Goal: Task Accomplishment & Management: Use online tool/utility

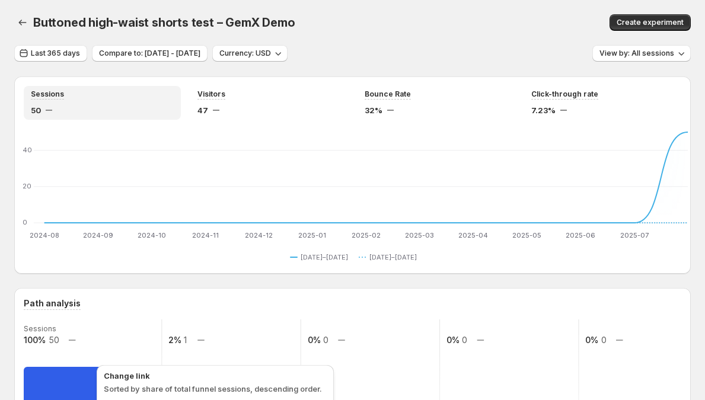
scroll to position [305, 0]
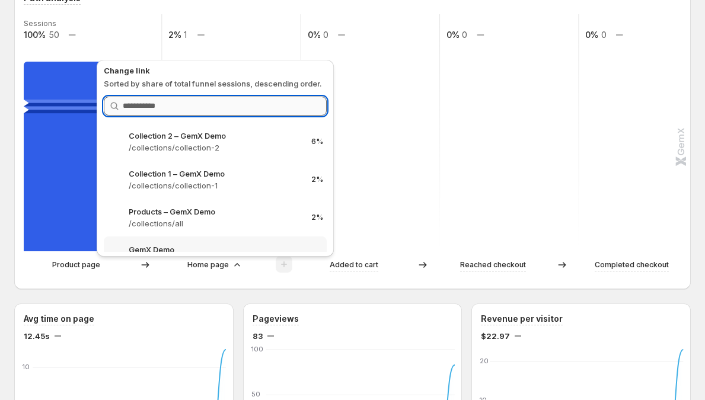
click at [250, 110] on input "Search link" at bounding box center [225, 106] width 204 height 19
click at [241, 91] on div "Change link Sorted by share of total funnel sessions, descending order. Search …" at bounding box center [215, 158] width 223 height 187
click at [231, 104] on input "Search link" at bounding box center [225, 106] width 204 height 19
click at [235, 91] on div "Change link Sorted by share of total funnel sessions, descending order. Search …" at bounding box center [215, 158] width 223 height 187
click at [222, 104] on input "Search link" at bounding box center [225, 106] width 204 height 19
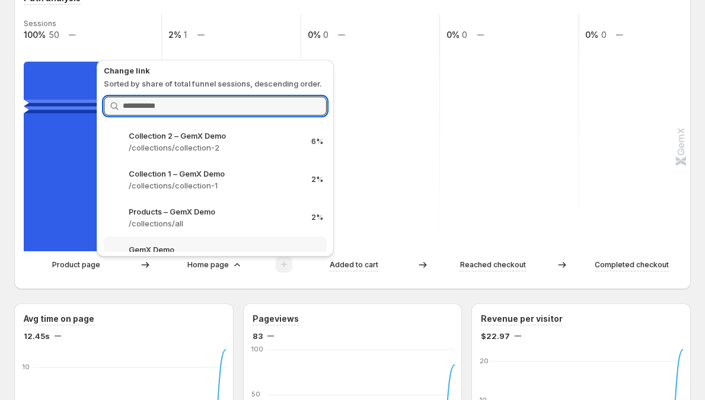
click at [235, 83] on p "Sorted by share of total funnel sessions, descending order." at bounding box center [215, 84] width 223 height 12
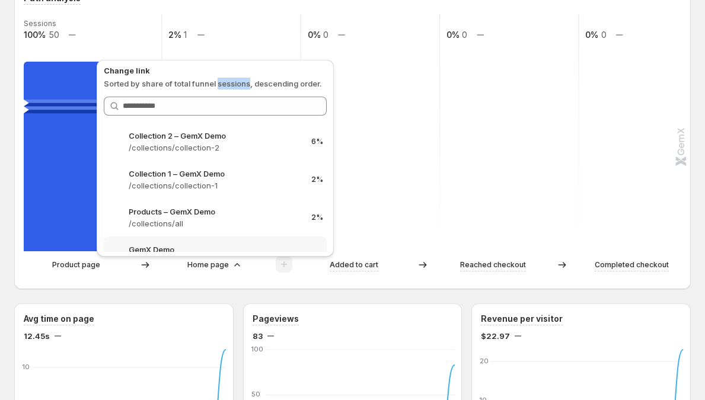
click at [235, 83] on p "Sorted by share of total funnel sessions, descending order." at bounding box center [215, 84] width 223 height 12
click at [228, 254] on div "Change link Sorted by share of total funnel sessions, descending order. Search …" at bounding box center [215, 158] width 237 height 197
click at [224, 269] on p "Home page" at bounding box center [208, 265] width 42 height 12
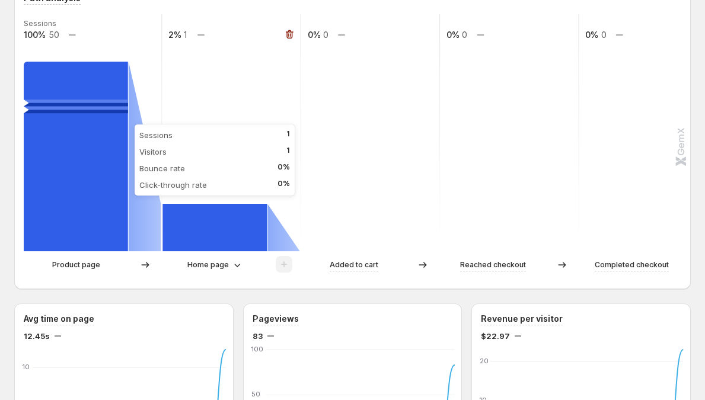
click at [227, 240] on rect at bounding box center [214, 227] width 104 height 47
click at [155, 75] on rect at bounding box center [93, 132] width 140 height 237
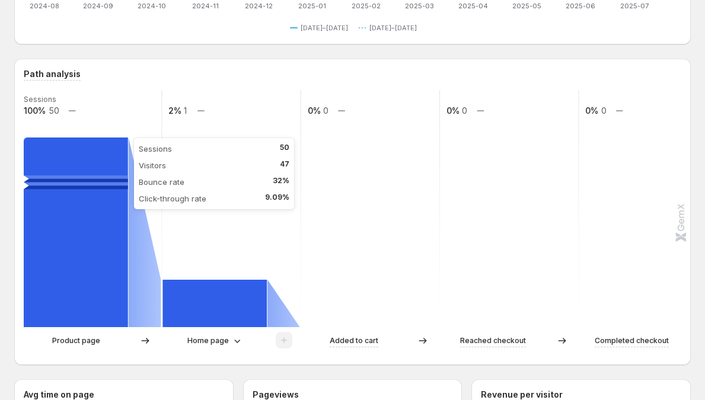
scroll to position [231, 0]
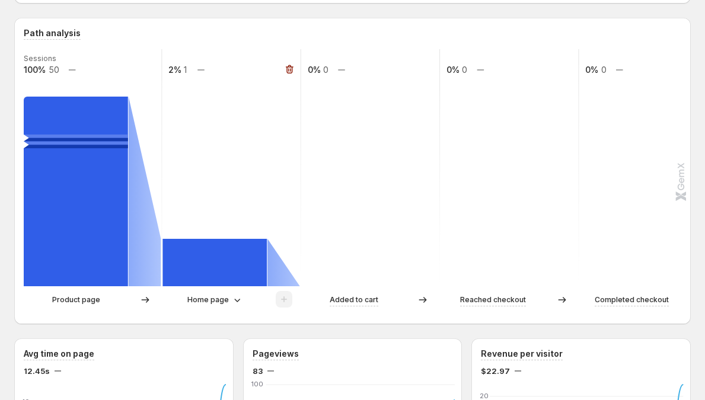
scroll to position [270, 0]
drag, startPoint x: 295, startPoint y: 75, endPoint x: 299, endPoint y: 91, distance: 17.0
click at [299, 91] on g "Sessions 100% 50 2% 1 0% 0 0% 0 0% 0" at bounding box center [371, 168] width 696 height 237
drag, startPoint x: 295, startPoint y: 80, endPoint x: 270, endPoint y: 97, distance: 29.4
click at [270, 97] on g "Sessions 100% 50 2% 1 0% 0 0% 0 0% 0" at bounding box center [371, 168] width 696 height 237
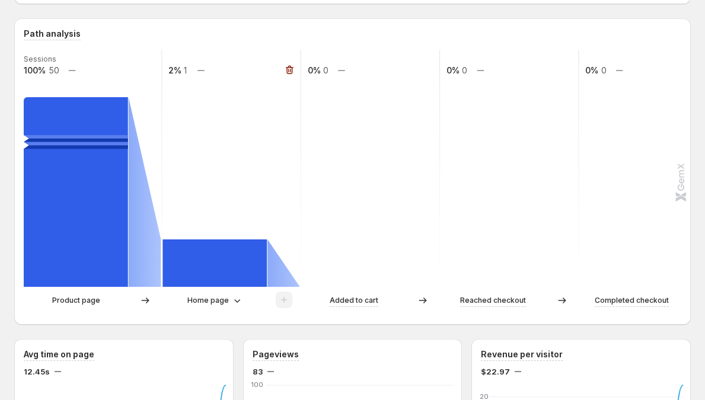
click at [270, 95] on rect at bounding box center [231, 168] width 140 height 237
drag, startPoint x: 288, startPoint y: 67, endPoint x: 259, endPoint y: 91, distance: 37.4
click at [259, 91] on g "Sessions 100% 50 2% 1 0% 0 0% 0 0% 0" at bounding box center [371, 168] width 696 height 237
click at [259, 91] on rect at bounding box center [231, 168] width 140 height 237
click at [227, 291] on div "Sessions 100% 50 2% 1 0% 0 0% 0 0% 0 Product page Home page Added to cart Reach…" at bounding box center [351, 183] width 655 height 266
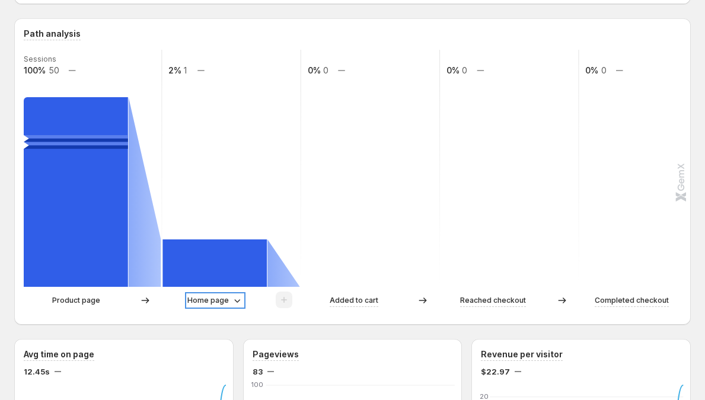
click at [223, 301] on p "Home page" at bounding box center [208, 301] width 42 height 12
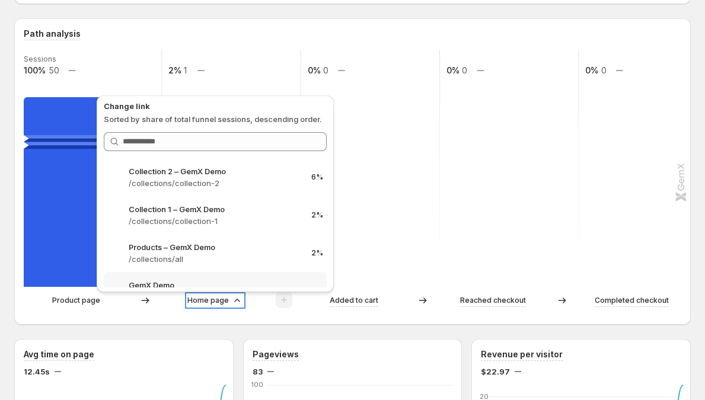
click at [213, 301] on p "Home page" at bounding box center [208, 301] width 42 height 12
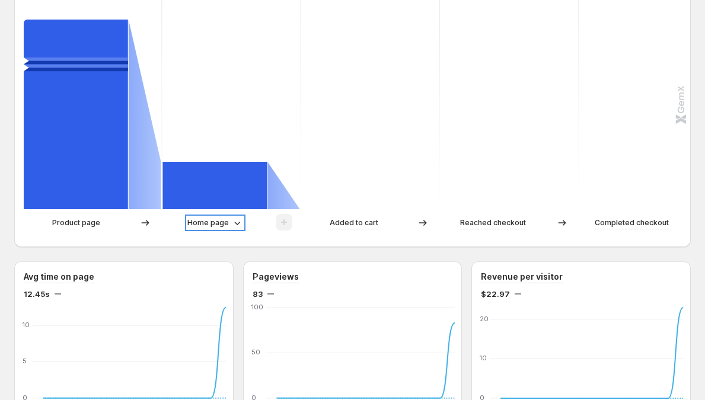
scroll to position [487, 0]
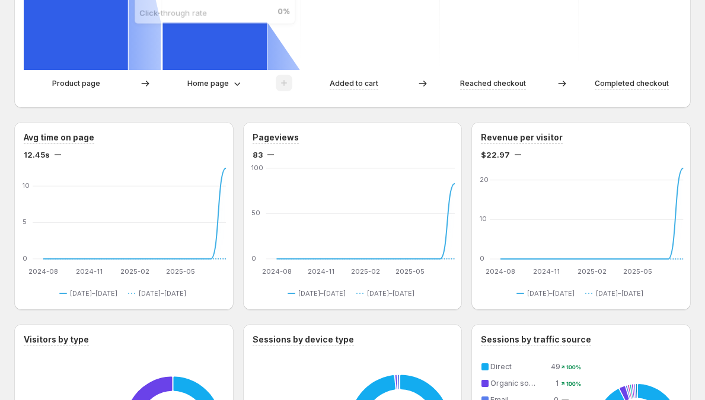
click at [210, 68] on rect at bounding box center [214, 46] width 104 height 47
click at [216, 82] on p "Home page" at bounding box center [208, 84] width 42 height 12
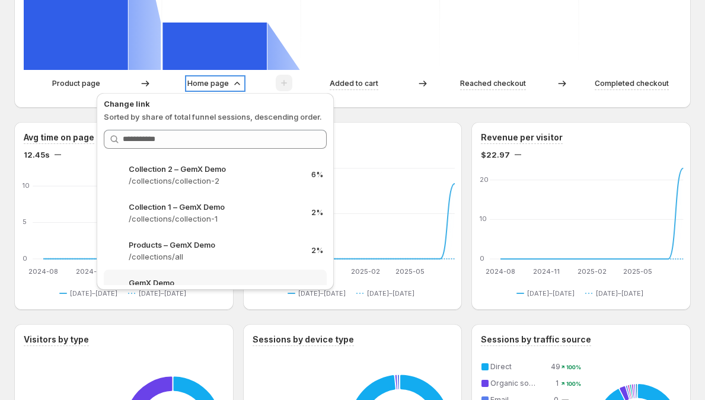
click at [216, 82] on p "Home page" at bounding box center [208, 84] width 42 height 12
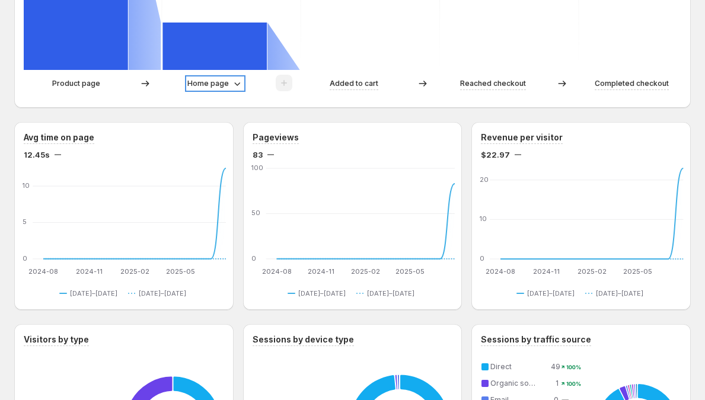
scroll to position [235, 0]
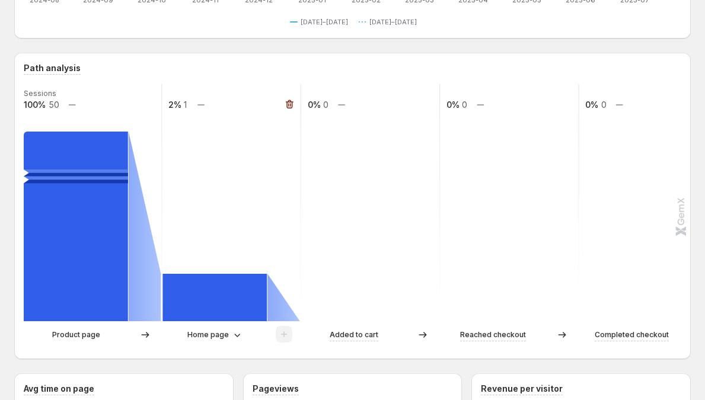
click at [240, 137] on rect at bounding box center [231, 202] width 140 height 237
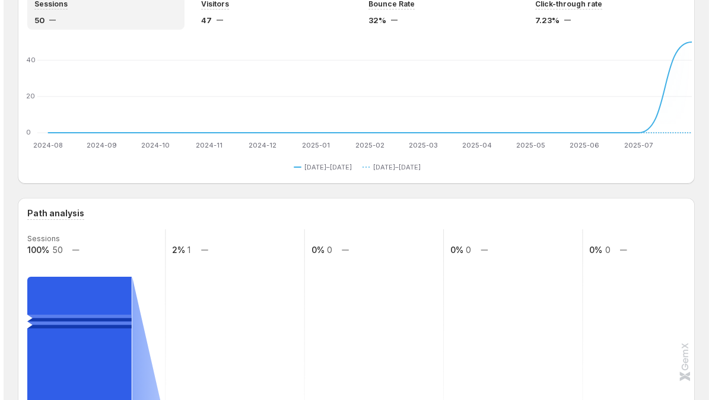
scroll to position [0, 0]
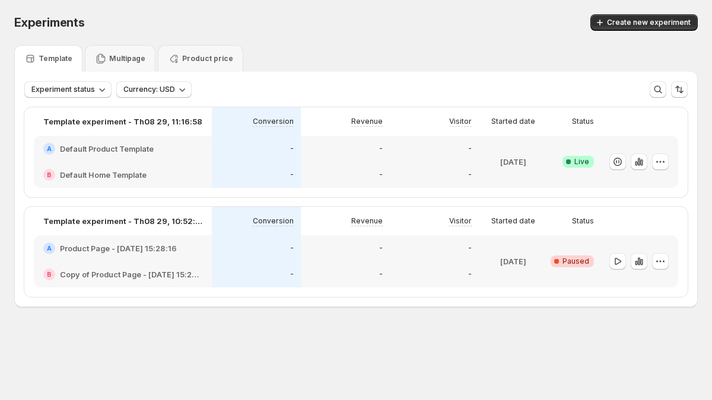
click at [384, 283] on div "-" at bounding box center [345, 275] width 89 height 26
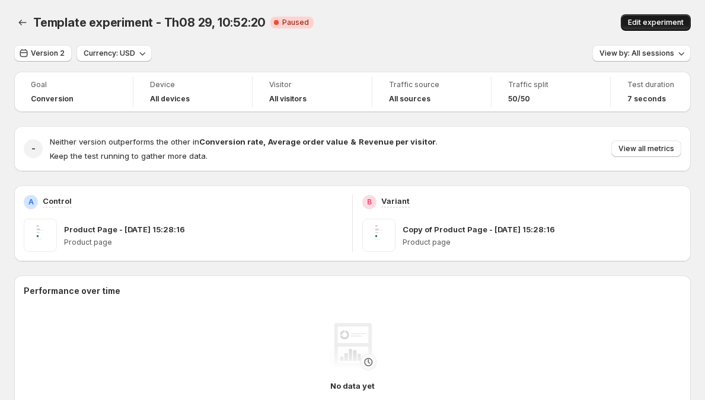
click at [671, 22] on span "Edit experiment" at bounding box center [656, 22] width 56 height 9
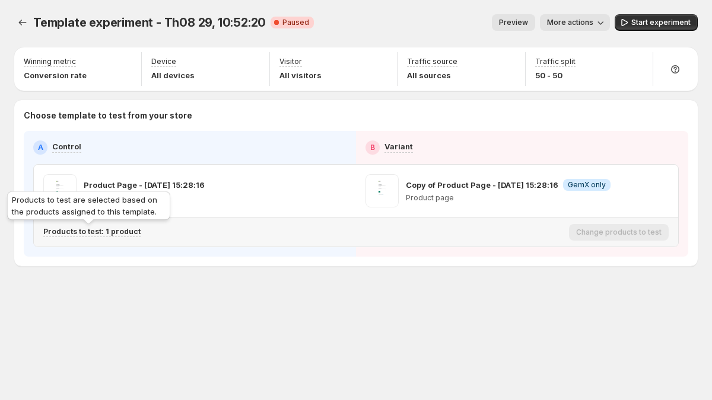
click at [108, 235] on p "Products to test: 1 product" at bounding box center [91, 231] width 97 height 9
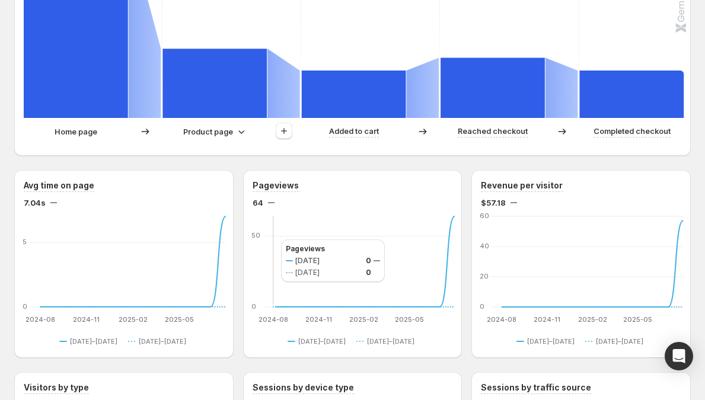
scroll to position [413, 0]
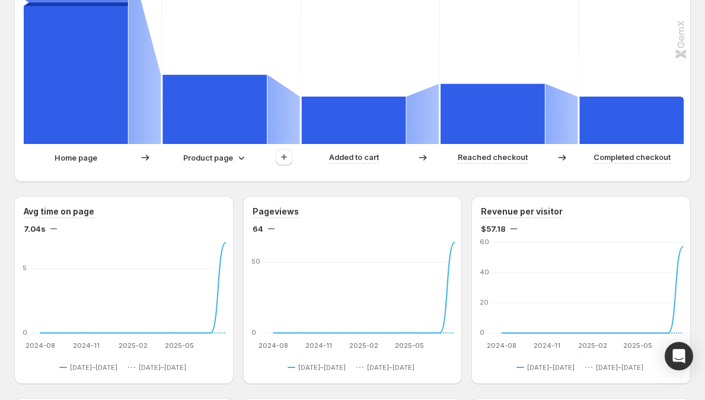
click at [221, 172] on div "Home page Product page Added to cart Reached checkout Completed checkout" at bounding box center [351, 161] width 655 height 24
click at [225, 158] on p "Product page" at bounding box center [208, 158] width 50 height 12
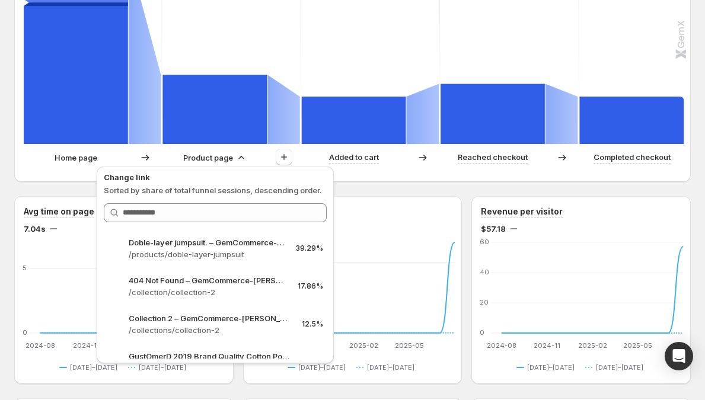
click at [94, 102] on rect at bounding box center [76, 49] width 104 height 190
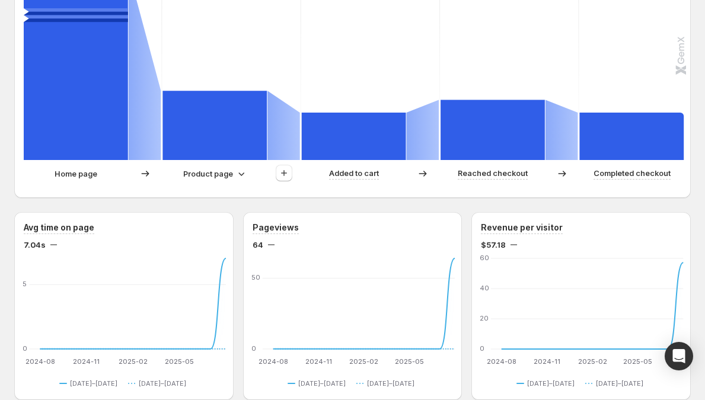
scroll to position [278, 0]
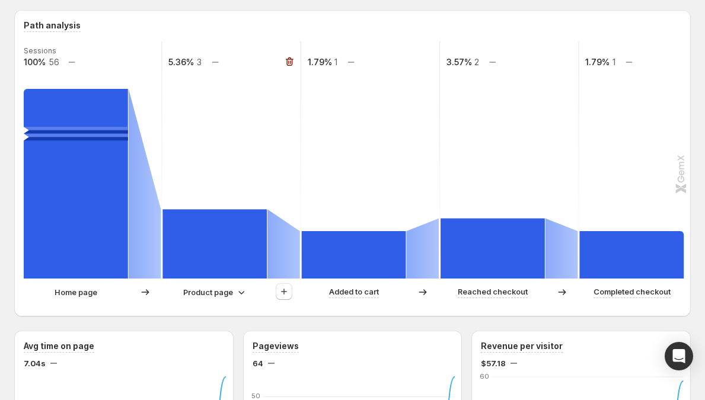
click at [243, 241] on rect at bounding box center [214, 243] width 104 height 69
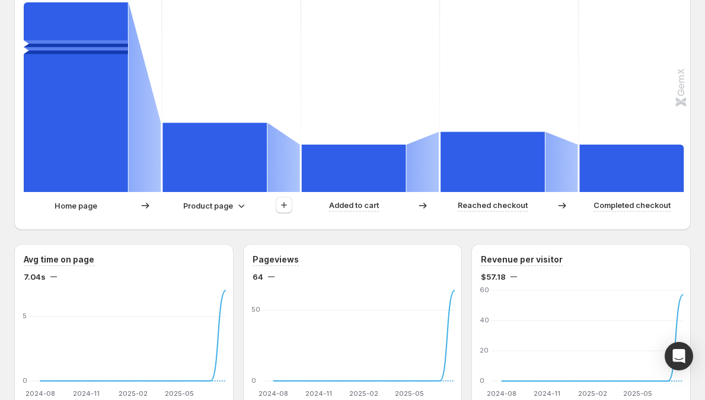
scroll to position [370, 0]
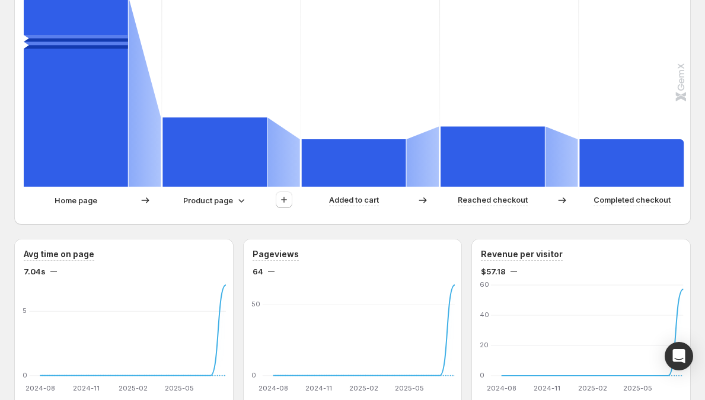
click at [217, 170] on rect at bounding box center [214, 151] width 104 height 69
